Goal: Complete application form: Complete application form

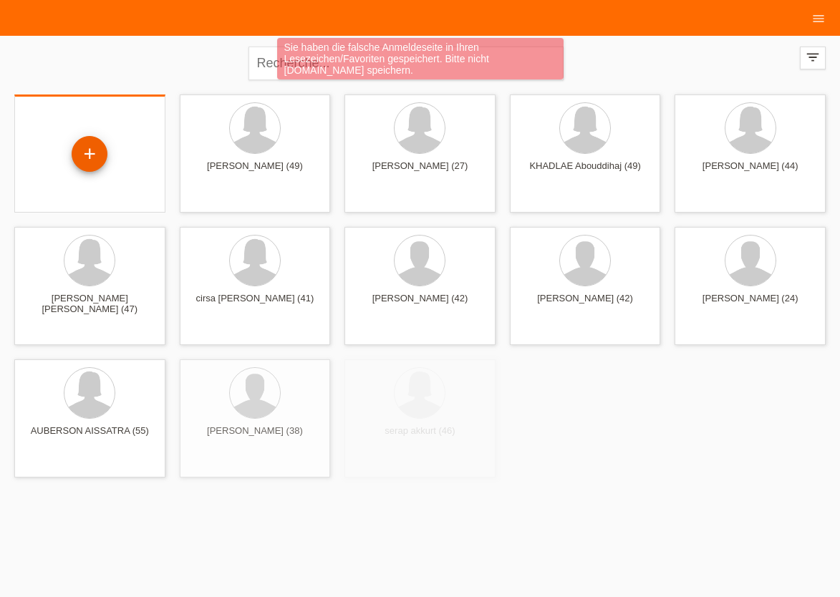
click at [90, 146] on div "+" at bounding box center [90, 154] width 36 height 36
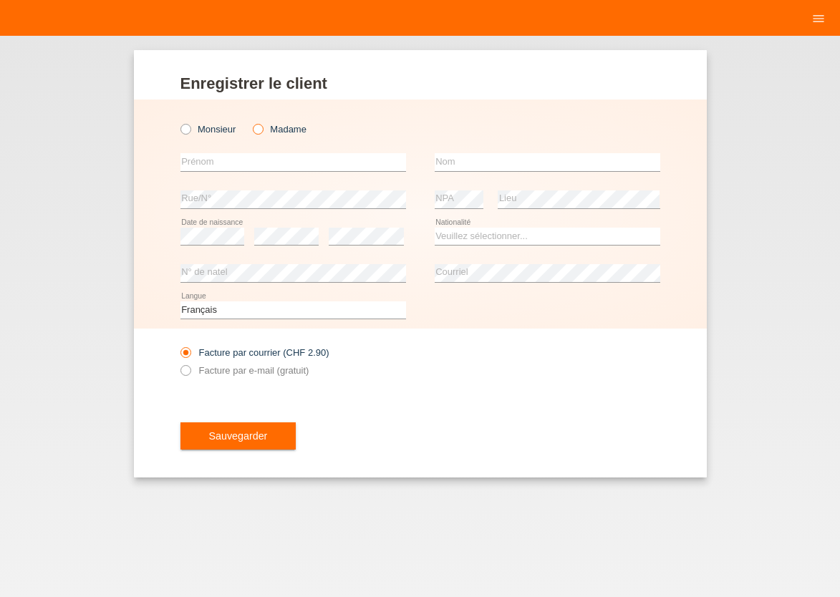
click at [251, 122] on icon at bounding box center [251, 122] width 0 height 0
click at [254, 130] on input "Madame" at bounding box center [257, 128] width 9 height 9
radio input "true"
click at [253, 158] on input "text" at bounding box center [292, 162] width 225 height 18
type input "L"
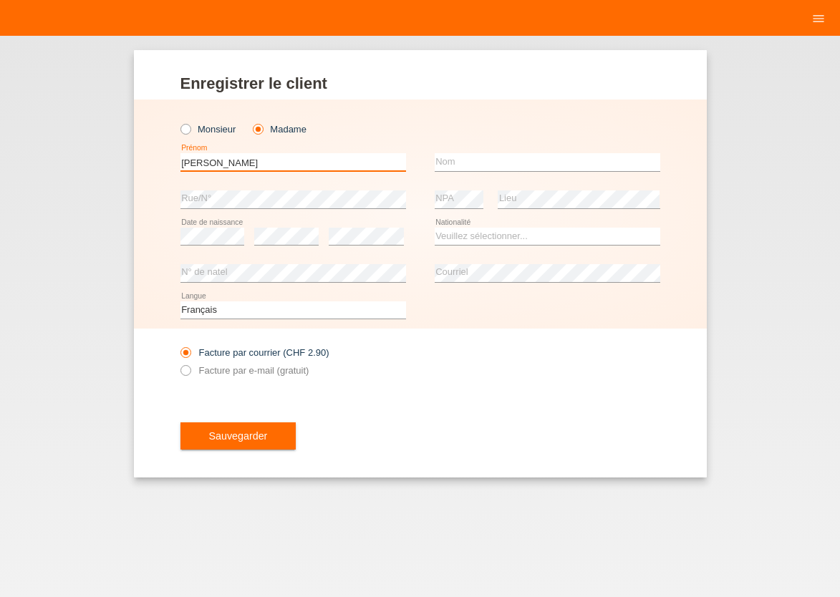
type input "[PERSON_NAME]"
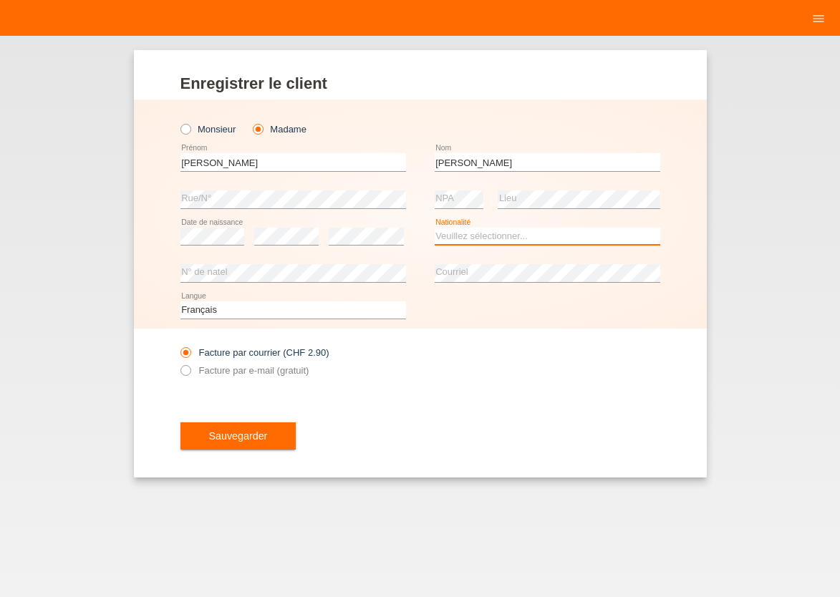
click at [434, 228] on select "Veuillez sélectionner... Suisse Allemagne Autriche Liechtenstein ------------ A…" at bounding box center [546, 236] width 225 height 17
select select "PT"
click at [0, 0] on option "Portugal" at bounding box center [0, 0] width 0 height 0
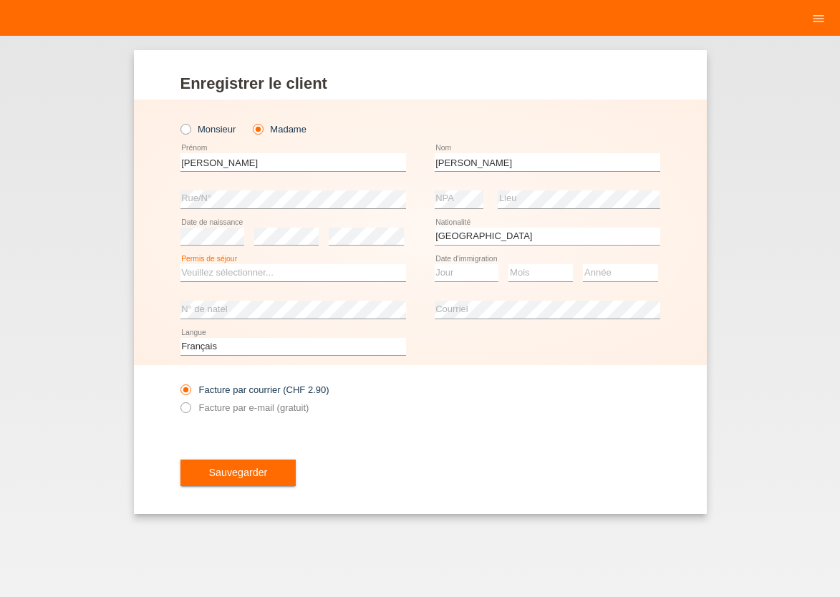
click at [180, 264] on select "Veuillez sélectionner... C B B - Statut de réfugié Autre" at bounding box center [292, 272] width 225 height 17
select select "C"
click at [0, 0] on option "C" at bounding box center [0, 0] width 0 height 0
click at [434, 264] on select "Jour 01 02 03 04 05 06 07 08 09 10 11" at bounding box center [466, 272] width 64 height 17
select select "16"
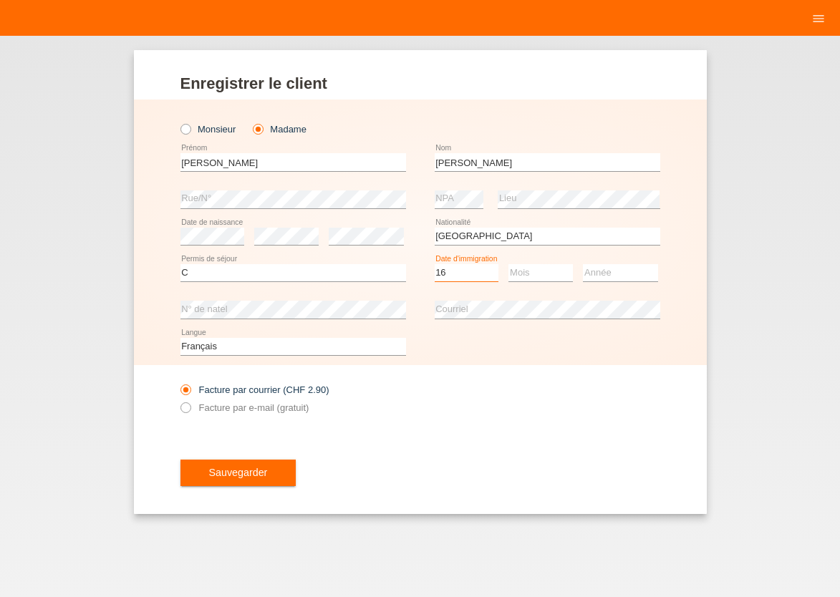
click at [0, 0] on option "16" at bounding box center [0, 0] width 0 height 0
select select "06"
select select "2013"
click at [178, 399] on icon at bounding box center [178, 399] width 0 height 0
click at [186, 408] on input "Facture par e-mail (gratuit)" at bounding box center [184, 411] width 9 height 18
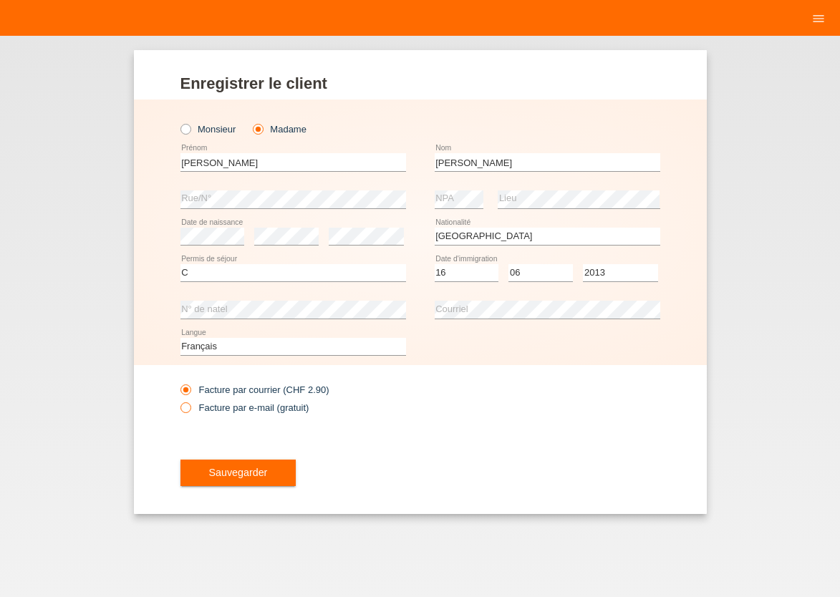
radio input "true"
click at [213, 471] on span "Sauvegarder" at bounding box center [238, 472] width 59 height 11
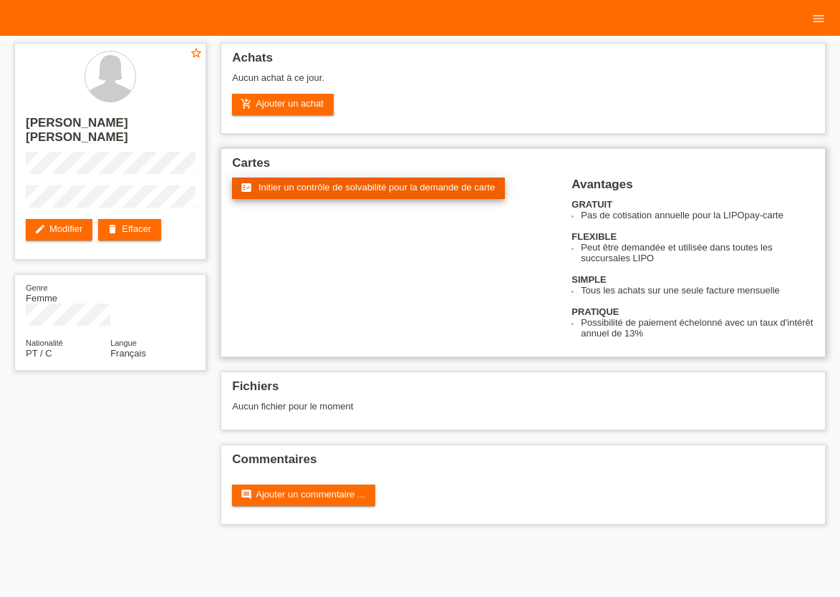
click at [321, 185] on span "Initier un contrôle de solvabilité pour la demande de carte" at bounding box center [376, 187] width 236 height 11
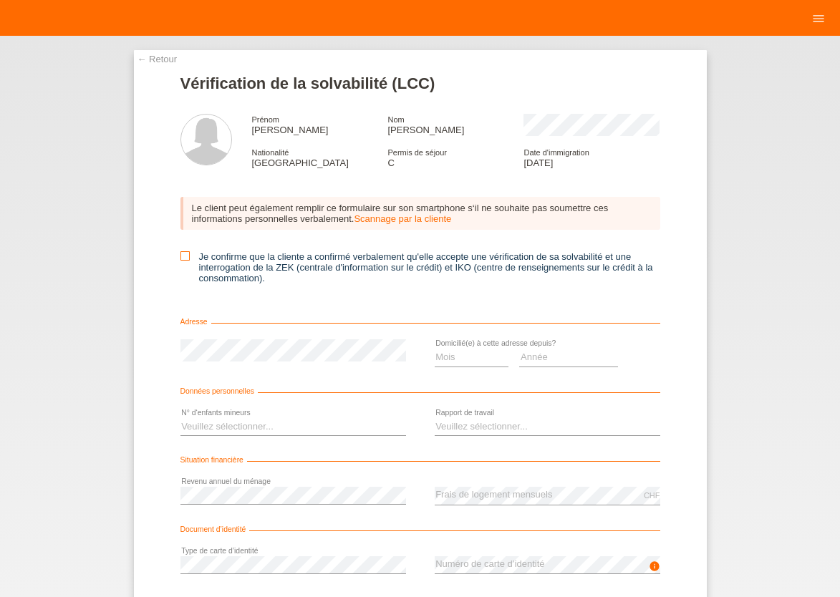
click at [181, 261] on icon at bounding box center [184, 255] width 9 height 9
click at [181, 261] on input "Je confirme que la cliente a confirmé verbalement qu'elle accepte une vérificat…" at bounding box center [184, 255] width 9 height 9
checkbox input "true"
click at [434, 349] on select "Mois 01 02 03 04 05 06 07 08 09 10" at bounding box center [471, 357] width 74 height 17
select select "09"
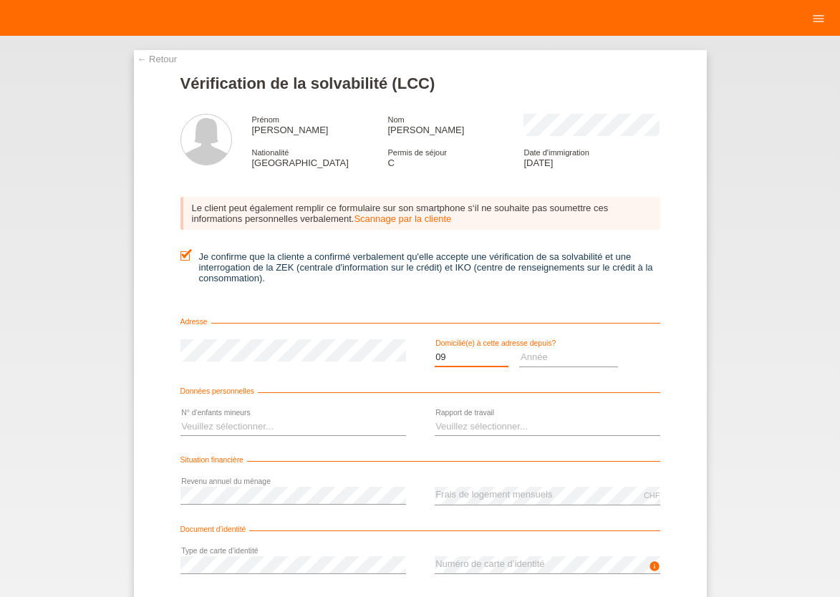
click at [0, 0] on option "09" at bounding box center [0, 0] width 0 height 0
click at [519, 349] on select "Année 2025 2024 2023 2022 2021 2020 2019 2018 2017 2016 2015 2014 2013 2012 201…" at bounding box center [568, 357] width 99 height 17
select select "2025"
click at [0, 0] on option "2025" at bounding box center [0, 0] width 0 height 0
drag, startPoint x: 588, startPoint y: 373, endPoint x: 577, endPoint y: 381, distance: 13.9
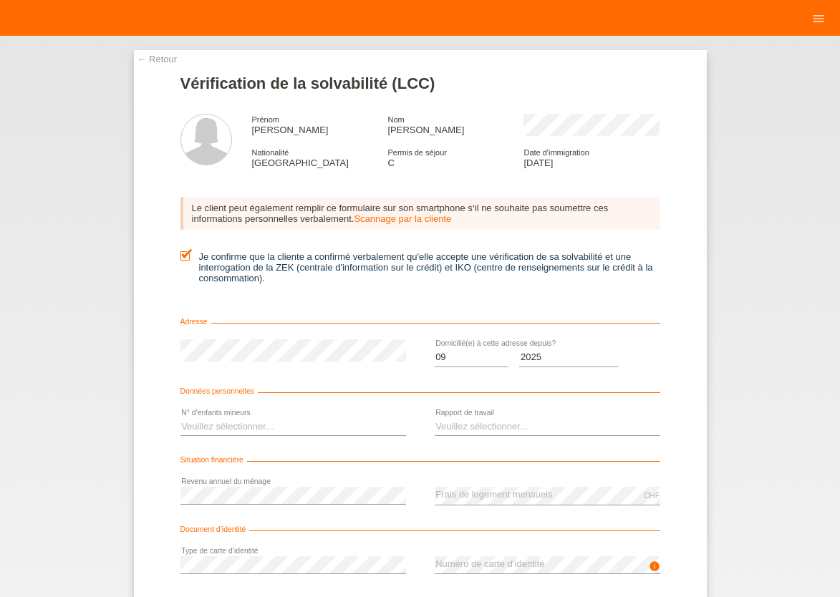
click at [589, 374] on div "Année 2025 2024 2023 2022 2021 2020 2019 2018 2017 2016 2015 2014 2013 2012 201…" at bounding box center [568, 357] width 99 height 37
click at [180, 418] on select "Veuillez sélectionner... 0 1 2 3 4 5 6 7 8 9" at bounding box center [292, 426] width 225 height 17
select select "1"
click at [0, 0] on option "1" at bounding box center [0, 0] width 0 height 0
click at [434, 418] on select "Veuillez sélectionner... A durée indéterminée A durée déterminée Apprenti/étudi…" at bounding box center [546, 426] width 225 height 17
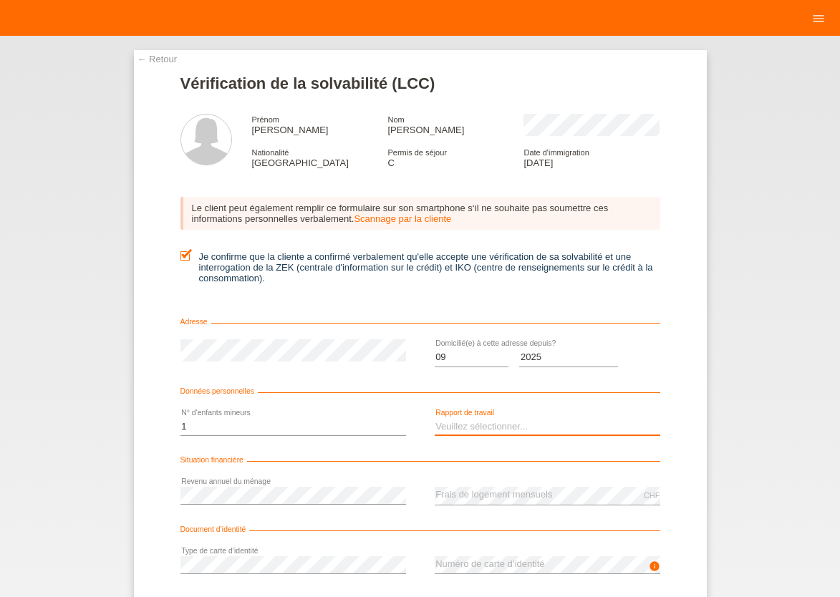
select select "UNLIMITED"
click at [0, 0] on option "A durée indéterminée" at bounding box center [0, 0] width 0 height 0
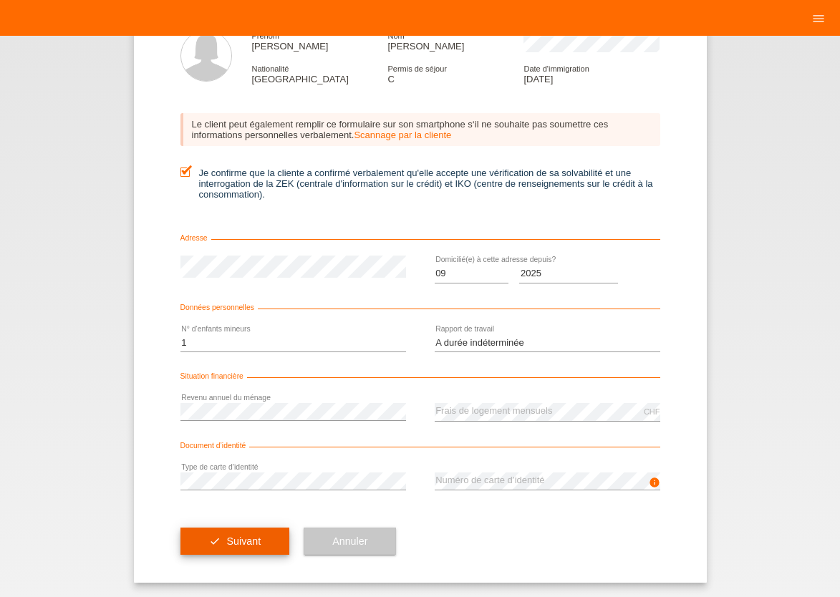
click at [253, 531] on button "check Suivant" at bounding box center [235, 541] width 110 height 27
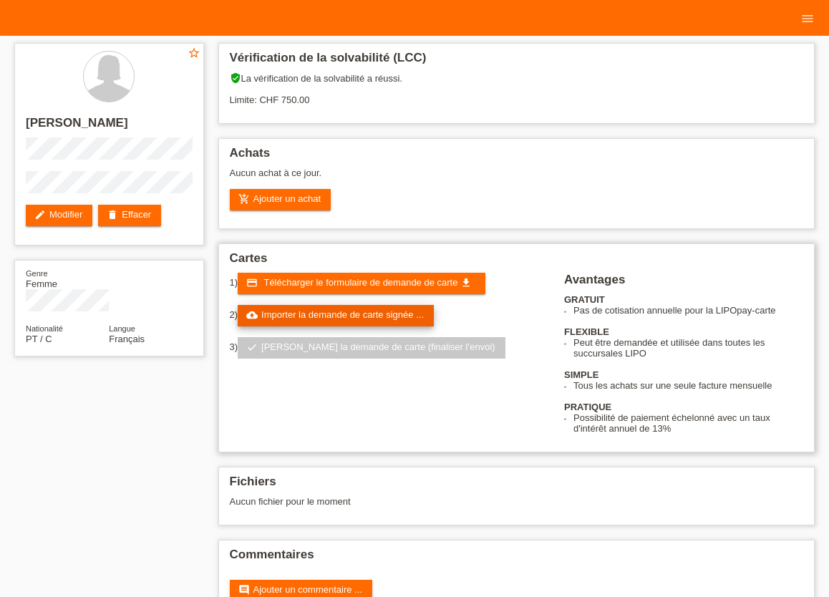
click at [319, 323] on link "cloud_upload Importer la demande de carte signée ..." at bounding box center [336, 315] width 196 height 21
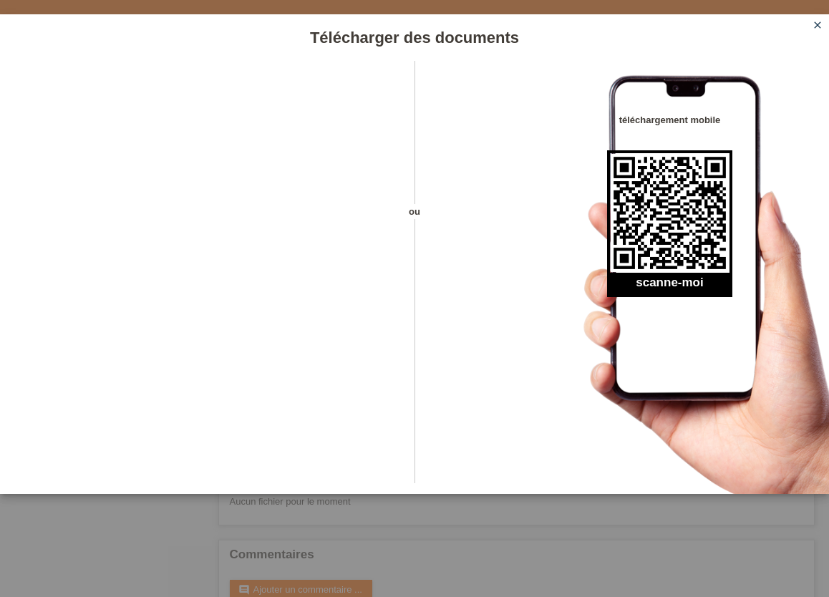
click at [821, 26] on icon "close" at bounding box center [817, 24] width 11 height 11
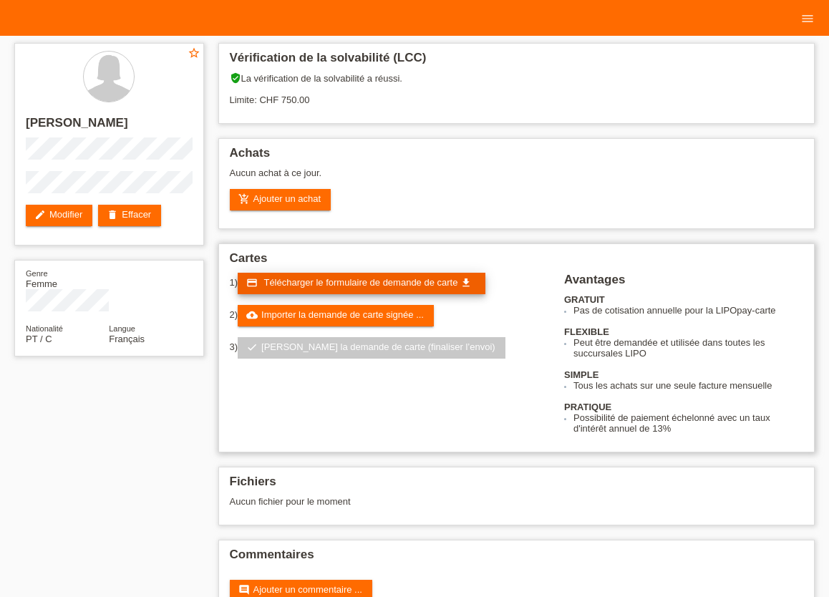
click at [319, 287] on span "Télécharger le formulaire de demande de carte" at bounding box center [360, 282] width 194 height 11
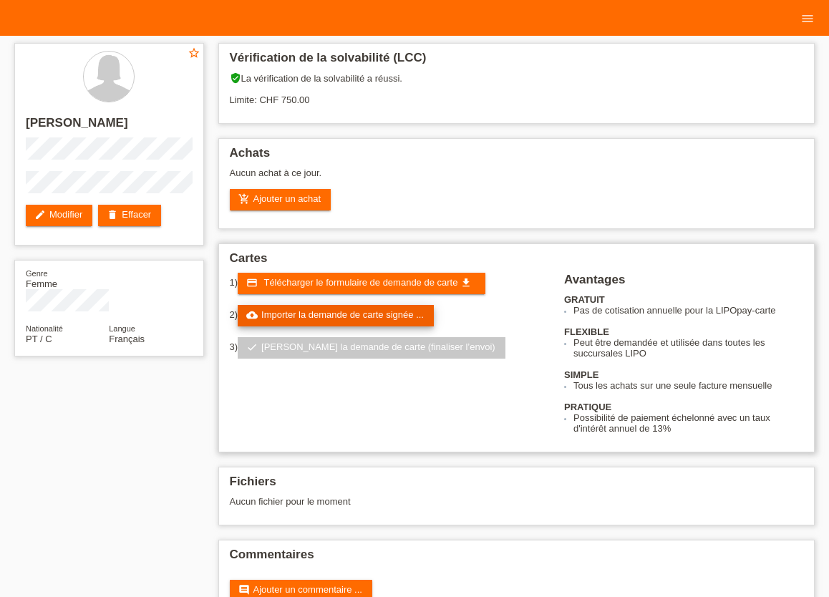
click at [403, 318] on link "cloud_upload Importer la demande de carte signée ..." at bounding box center [336, 315] width 196 height 21
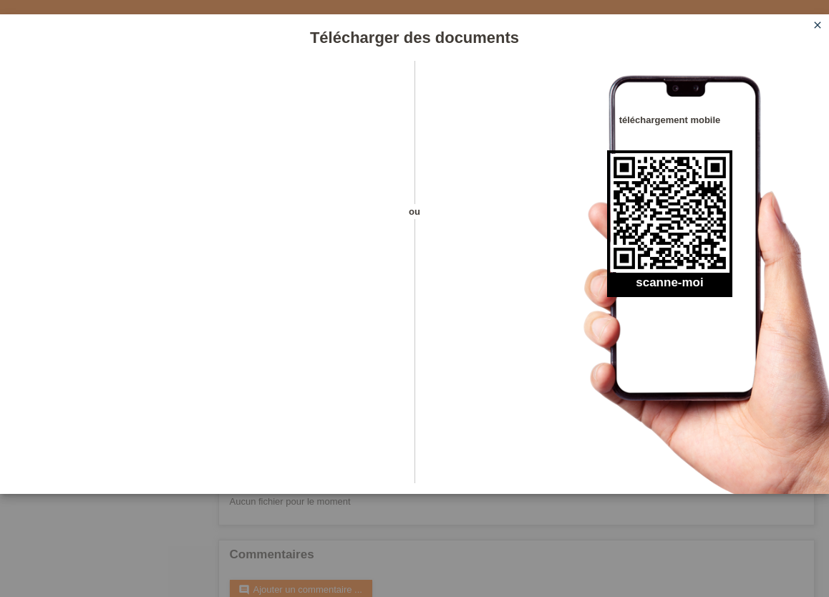
drag, startPoint x: 565, startPoint y: 255, endPoint x: 596, endPoint y: 72, distance: 185.8
click at [564, 255] on div "téléchargement mobile scanne-moi" at bounding box center [688, 277] width 281 height 433
click at [816, 26] on icon "close" at bounding box center [817, 24] width 11 height 11
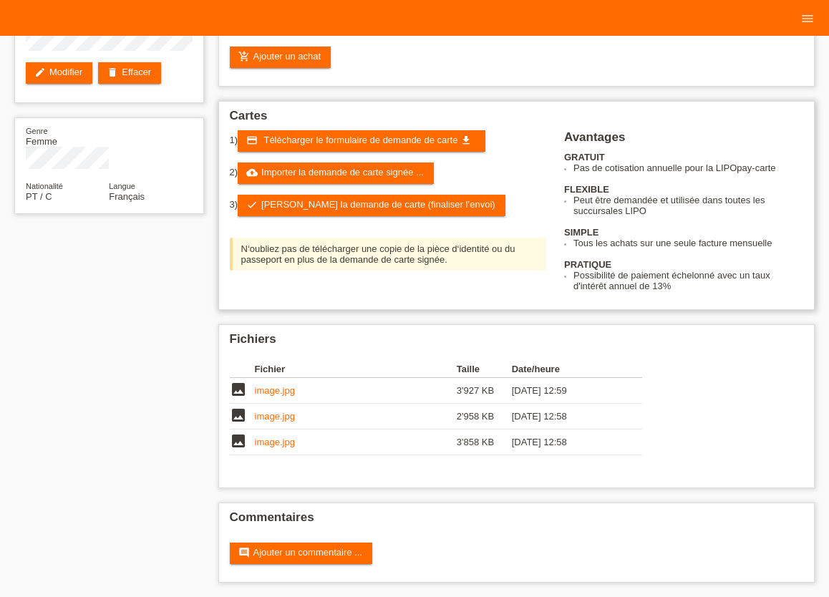
scroll to position [152, 0]
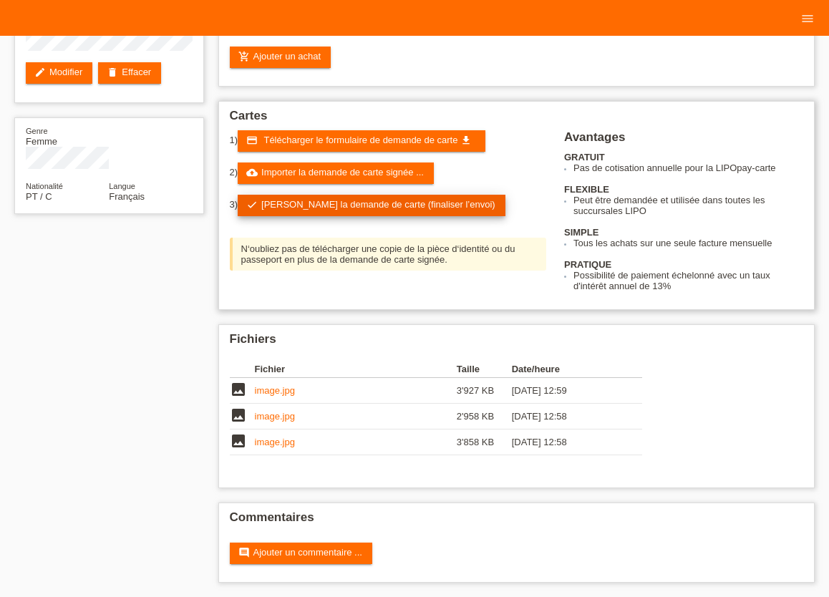
click at [367, 202] on link "check Soumettre la demande de carte (finaliser l’envoi)" at bounding box center [372, 205] width 268 height 21
